Goal: Navigation & Orientation: Find specific page/section

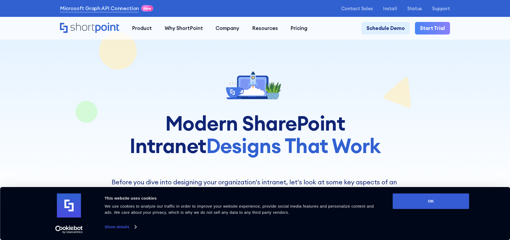
scroll to position [152, 0]
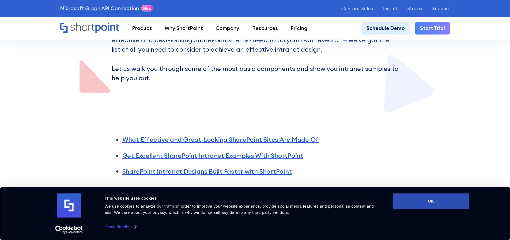
click at [427, 200] on button "OK" at bounding box center [431, 202] width 77 height 16
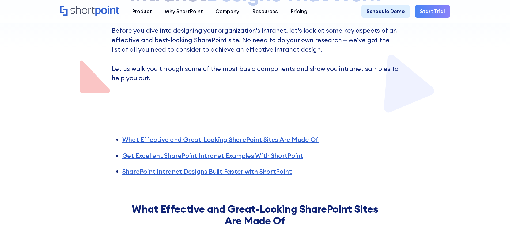
scroll to position [0, 0]
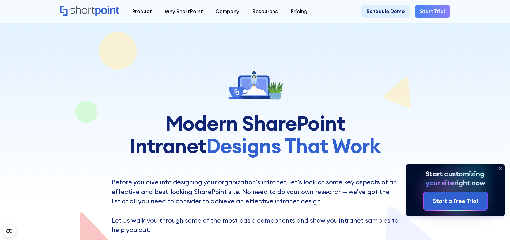
click at [501, 168] on icon at bounding box center [500, 169] width 2 height 2
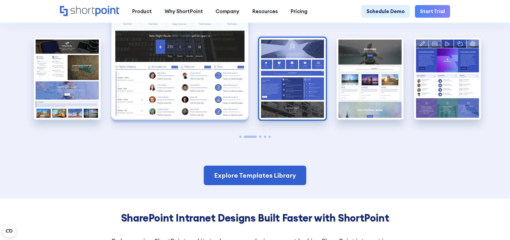
scroll to position [1092, 0]
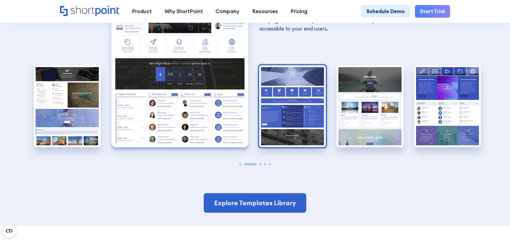
click at [301, 101] on img "3 / 5" at bounding box center [292, 106] width 67 height 82
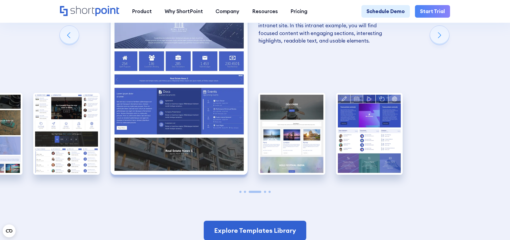
scroll to position [1064, 0]
click at [308, 111] on img "4 / 5" at bounding box center [291, 134] width 67 height 82
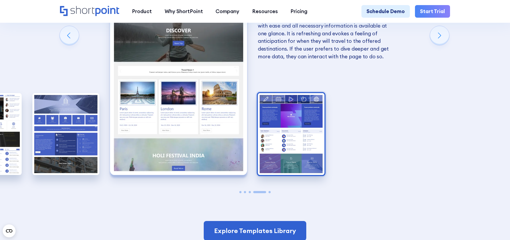
click at [300, 135] on img "5 / 5" at bounding box center [291, 134] width 67 height 82
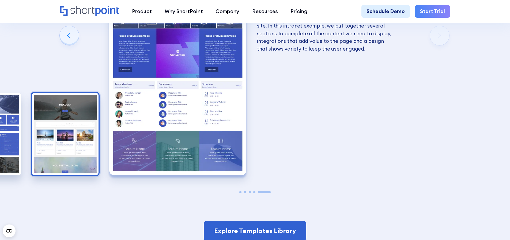
click at [56, 112] on img "4 / 5" at bounding box center [65, 134] width 67 height 82
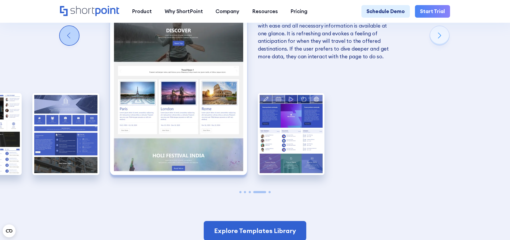
click at [71, 42] on div "Previous slide" at bounding box center [69, 35] width 19 height 19
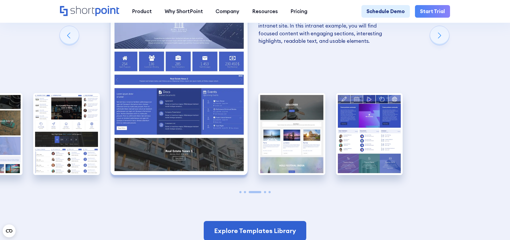
click at [68, 44] on div "Previous slide" at bounding box center [69, 35] width 19 height 19
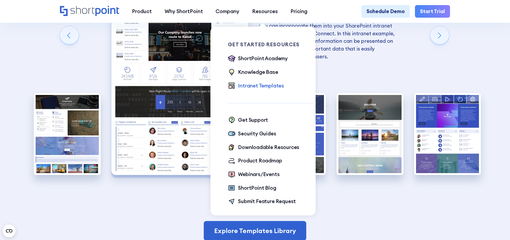
click at [260, 88] on div "Intranet Templates" at bounding box center [261, 86] width 46 height 8
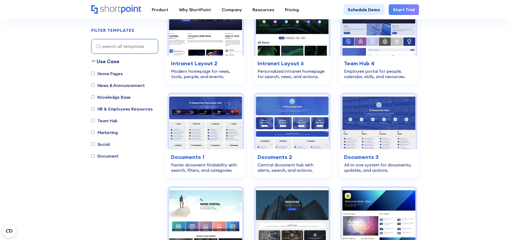
scroll to position [268, 0]
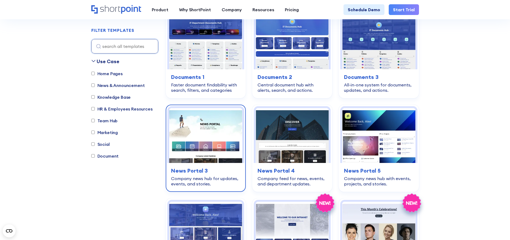
click at [218, 133] on img at bounding box center [205, 135] width 73 height 55
